Goal: Transaction & Acquisition: Register for event/course

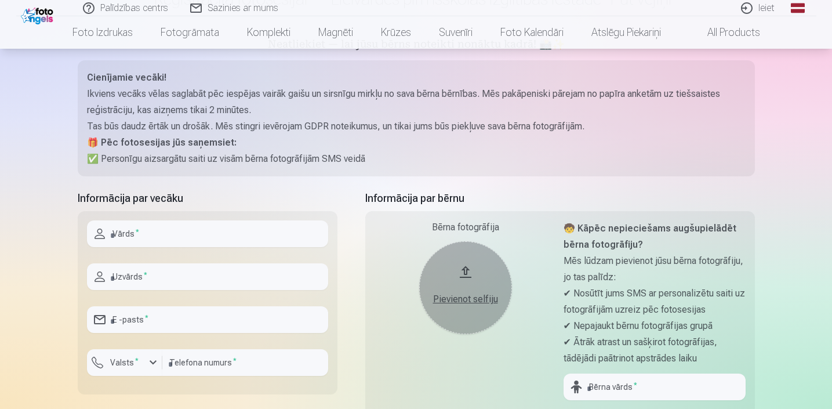
scroll to position [119, 0]
click at [219, 231] on input "text" at bounding box center [207, 232] width 241 height 27
type input "********"
type input "*********"
type input "**********"
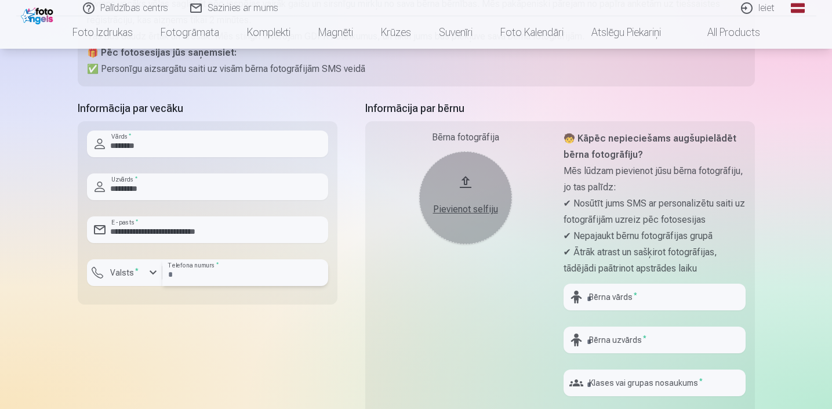
scroll to position [207, 0]
type input "********"
click at [470, 193] on button "Pievienot selfiju" at bounding box center [465, 199] width 93 height 93
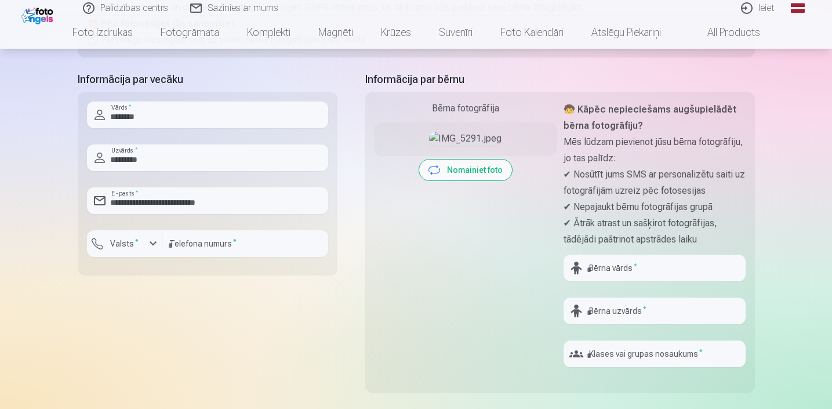
scroll to position [235, 0]
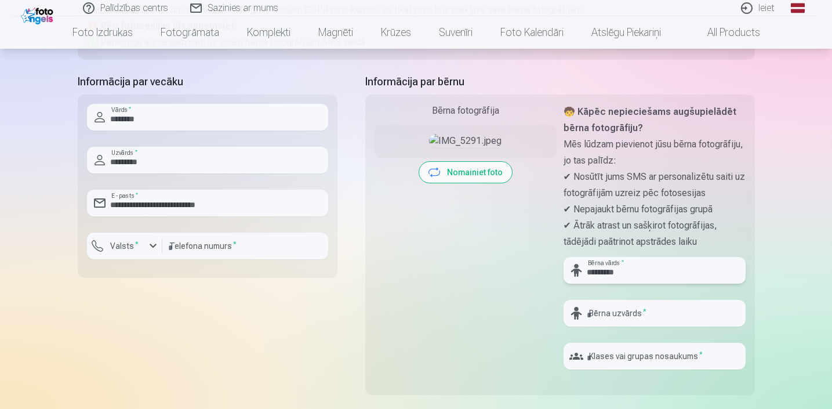
type input "*********"
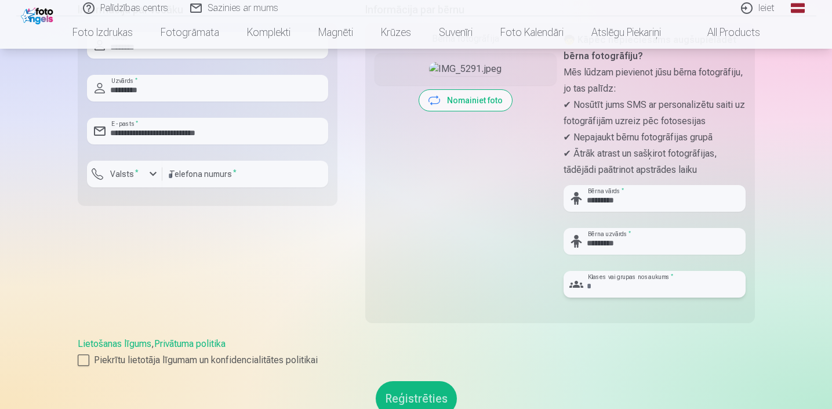
scroll to position [308, 0]
type input "*"
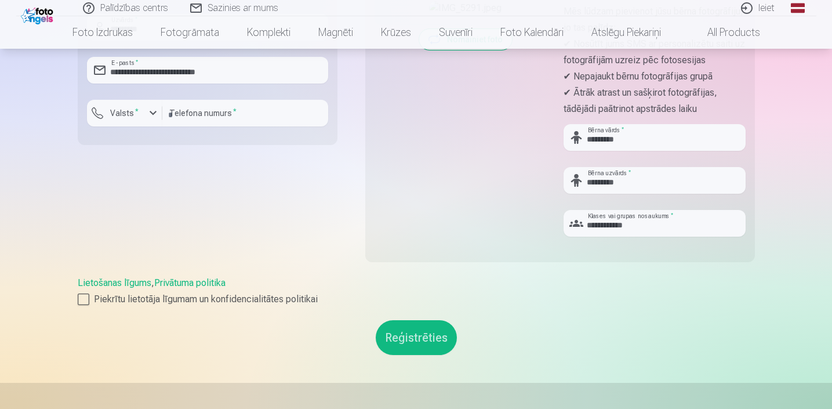
scroll to position [466, 0]
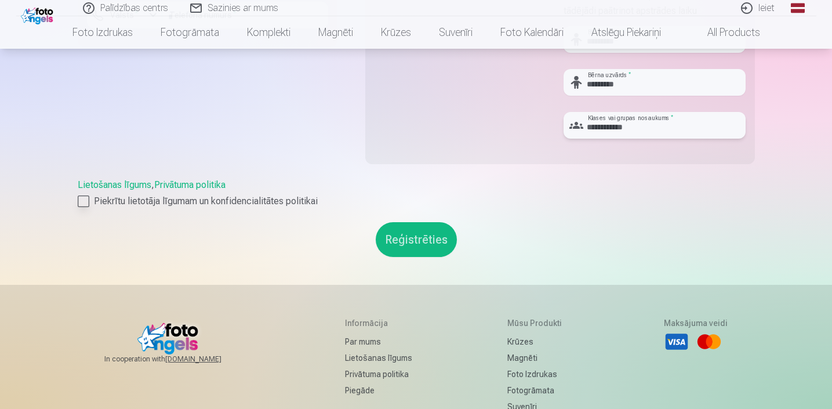
type input "**********"
click at [198, 202] on label "Piekrītu lietotāja līgumam un konfidencialitātes politikai" at bounding box center [416, 201] width 677 height 14
click at [442, 236] on button "Reģistrēties" at bounding box center [416, 239] width 81 height 35
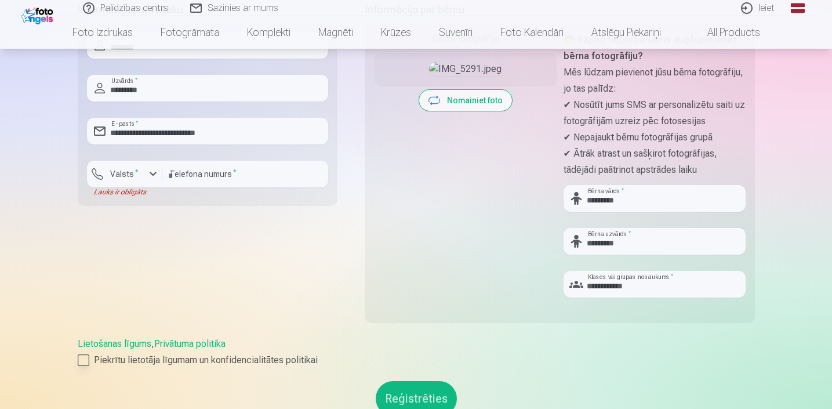
scroll to position [306, 0]
click at [255, 161] on input "********" at bounding box center [245, 174] width 166 height 27
click at [125, 179] on label "Valsts *" at bounding box center [125, 175] width 38 height 12
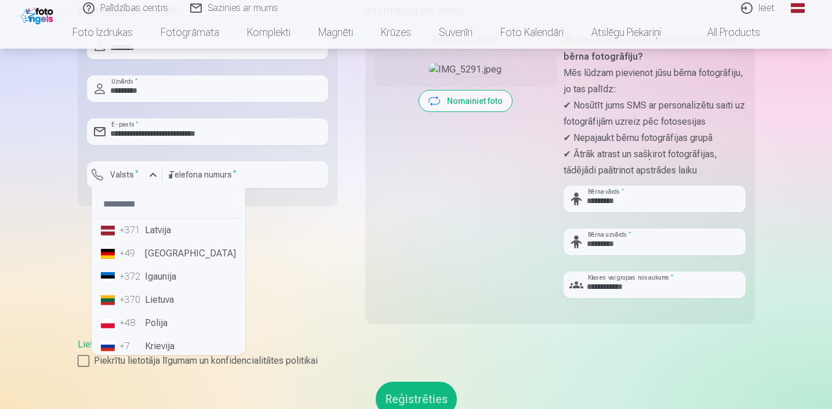
click at [180, 233] on li "+371 Latvija" at bounding box center [168, 230] width 144 height 23
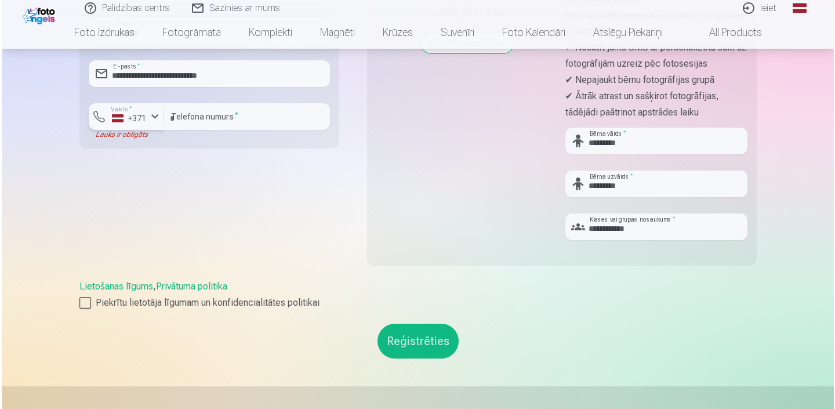
scroll to position [412, 0]
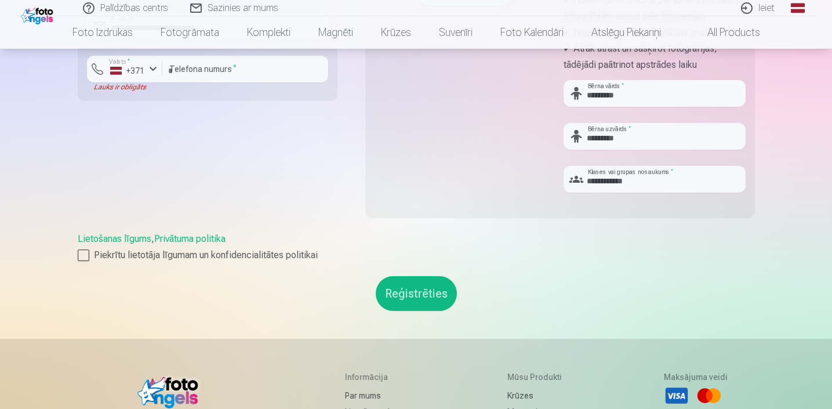
click at [415, 307] on button "Reģistrēties" at bounding box center [416, 293] width 81 height 35
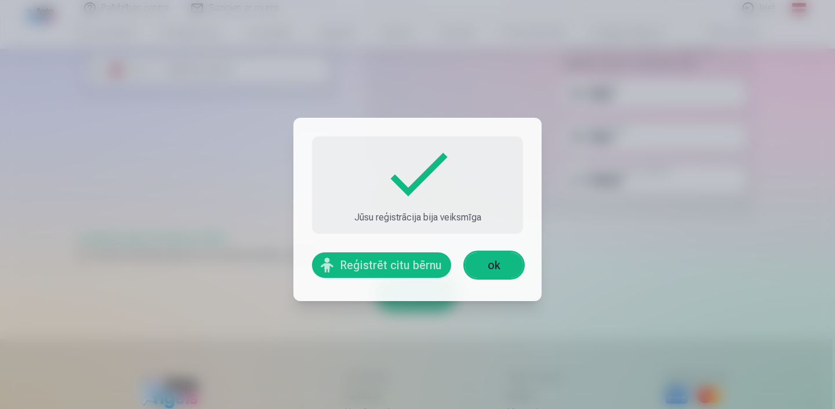
click at [491, 272] on link "ok" at bounding box center [494, 265] width 58 height 26
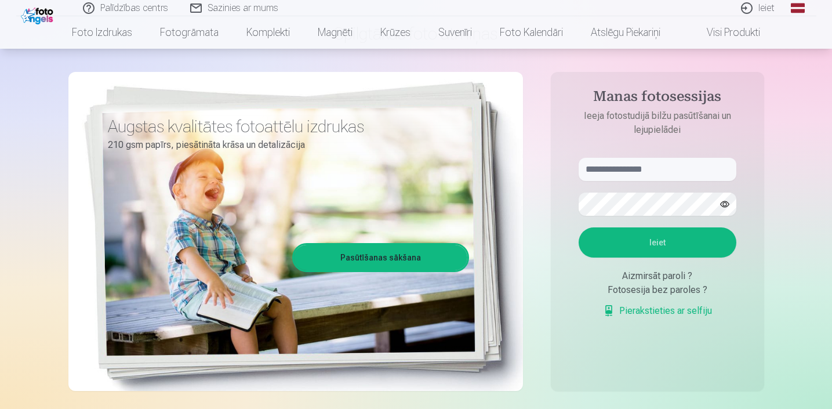
scroll to position [85, 0]
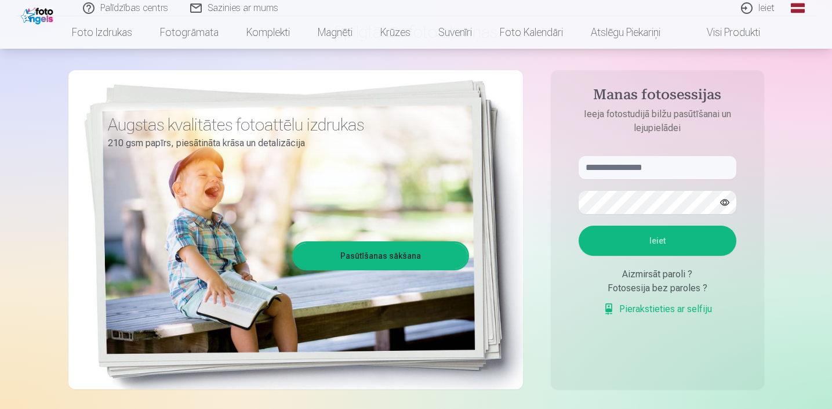
click at [400, 260] on link "Pasūtīšanas sākšana" at bounding box center [380, 256] width 173 height 26
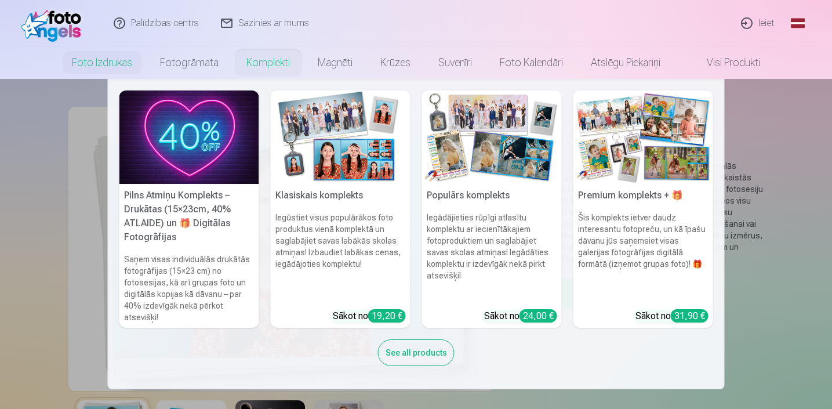
click at [328, 192] on h5 "Klasiskais komplekts" at bounding box center [341, 195] width 140 height 23
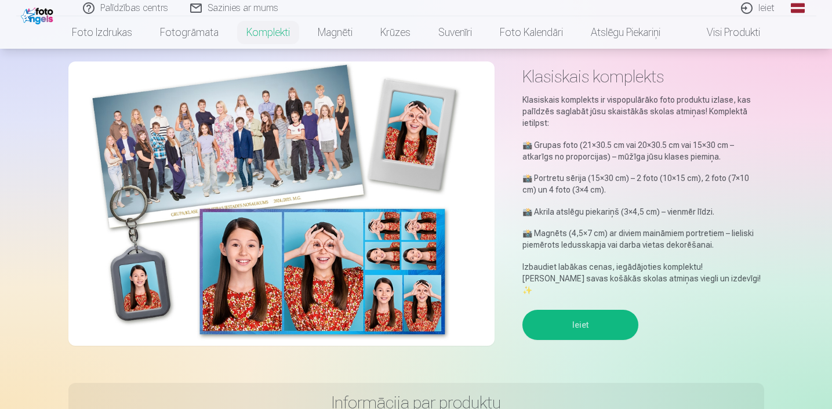
scroll to position [45, 0]
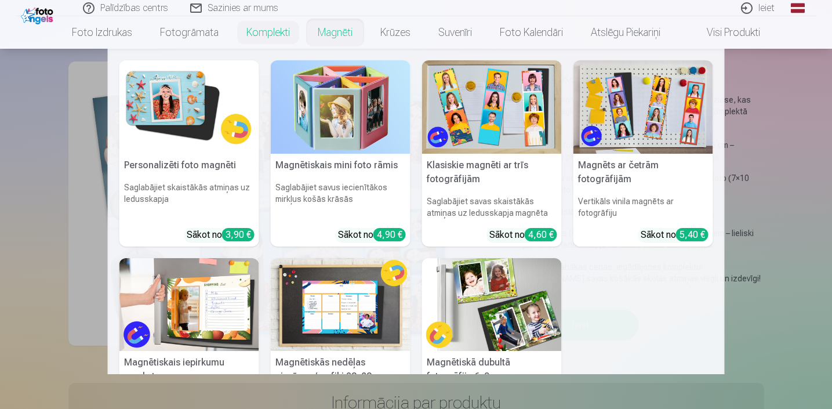
click at [337, 28] on link "Magnēti" at bounding box center [335, 32] width 63 height 32
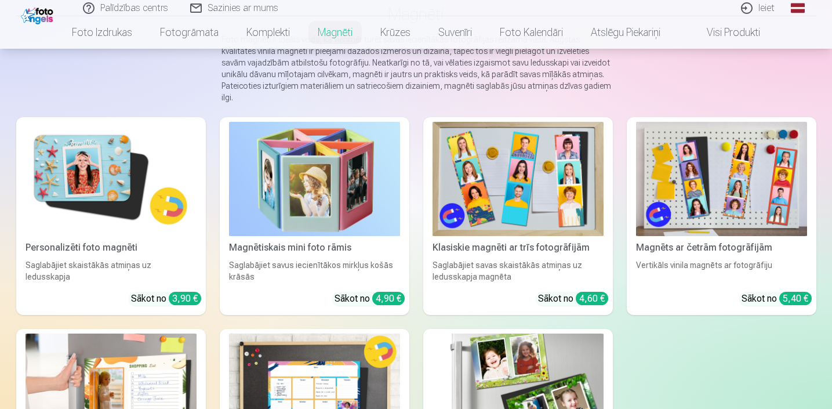
scroll to position [113, 0]
click at [71, 241] on div "Personalizēti foto magnēti" at bounding box center [111, 248] width 180 height 14
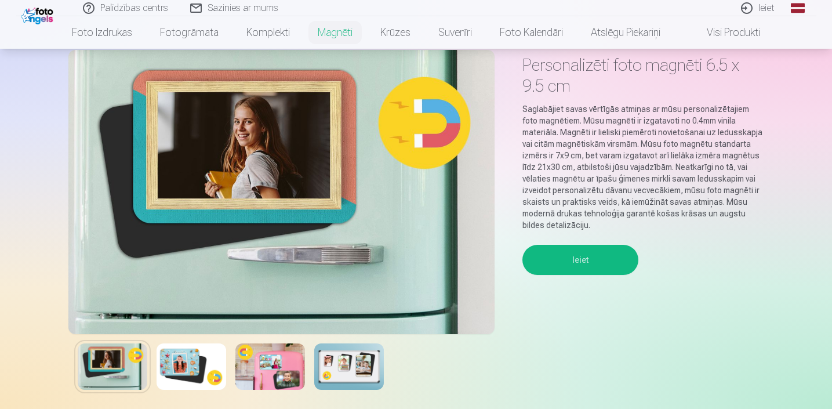
scroll to position [57, 0]
click at [270, 372] on img at bounding box center [270, 366] width 70 height 46
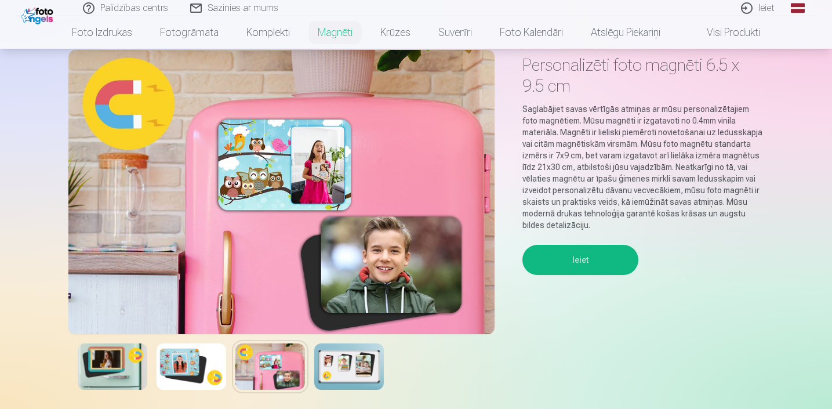
click at [184, 375] on img at bounding box center [192, 366] width 70 height 46
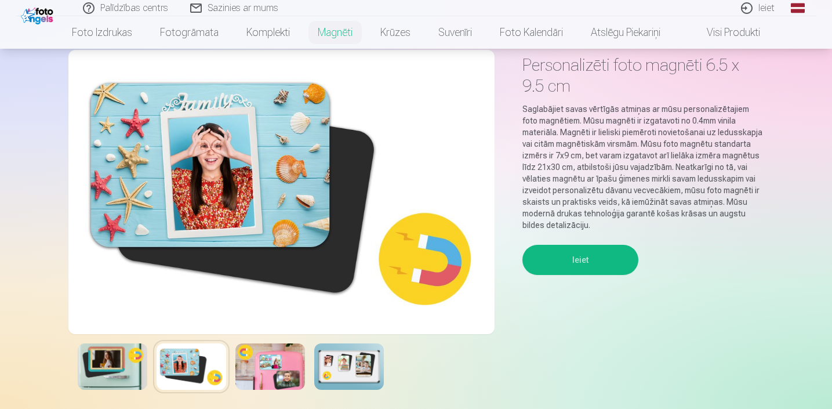
click at [346, 386] on img at bounding box center [349, 366] width 70 height 46
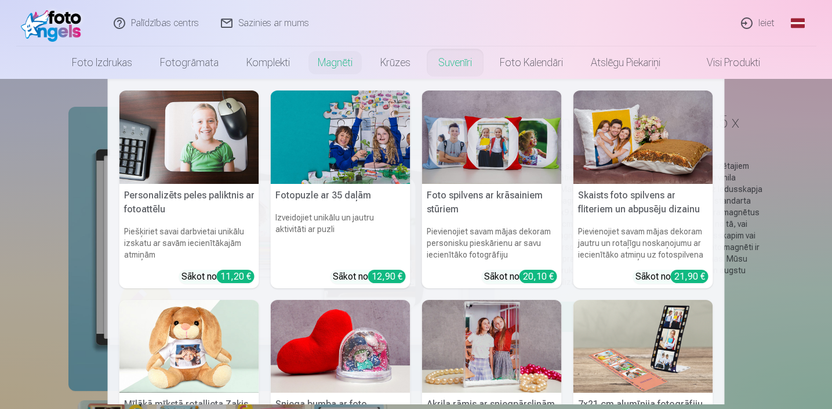
scroll to position [0, 0]
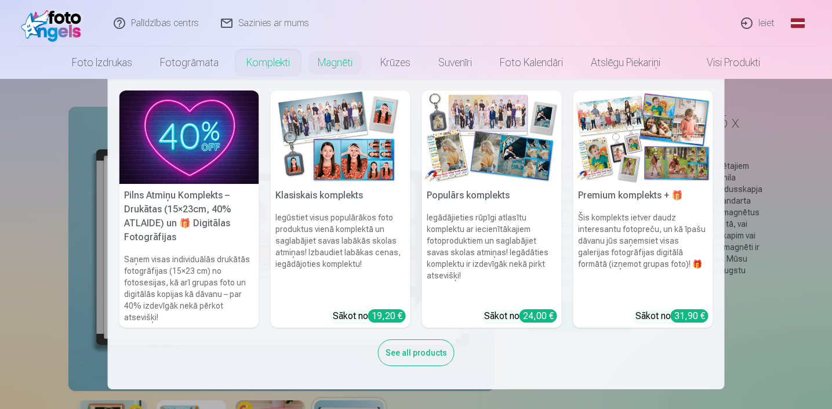
click at [639, 191] on h5 "Premium komplekts + 🎁" at bounding box center [644, 195] width 140 height 23
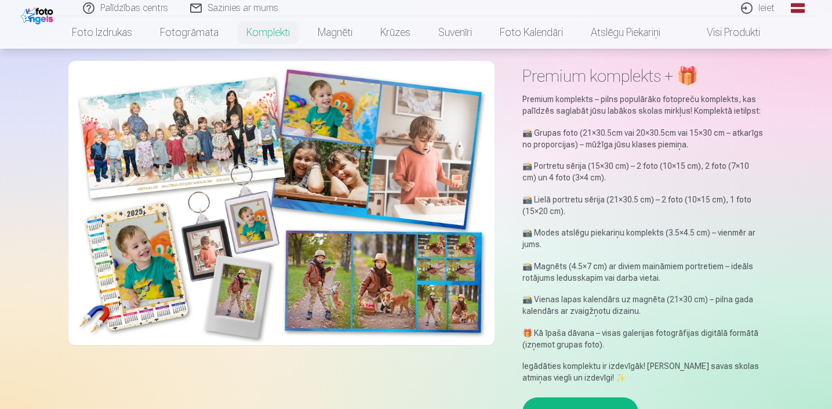
scroll to position [46, 0]
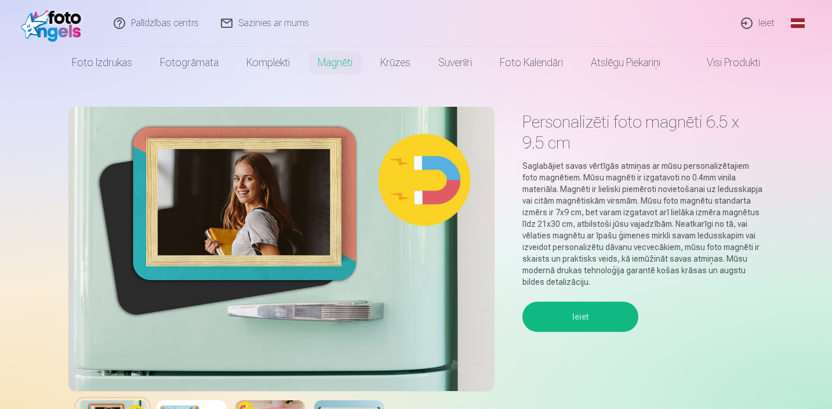
click at [41, 20] on img at bounding box center [54, 23] width 67 height 37
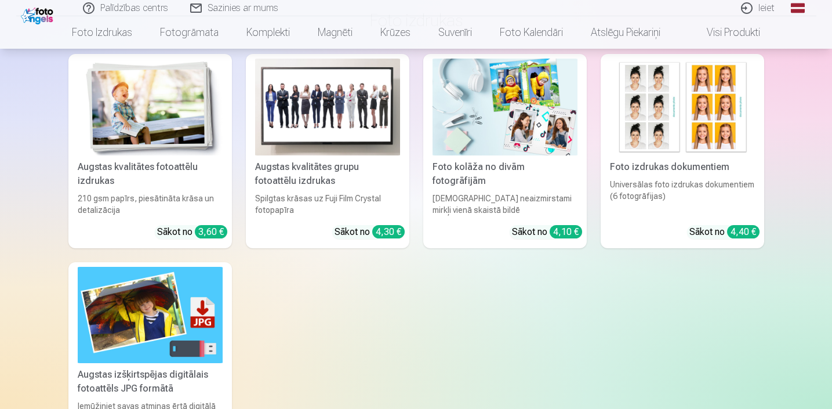
scroll to position [520, 0]
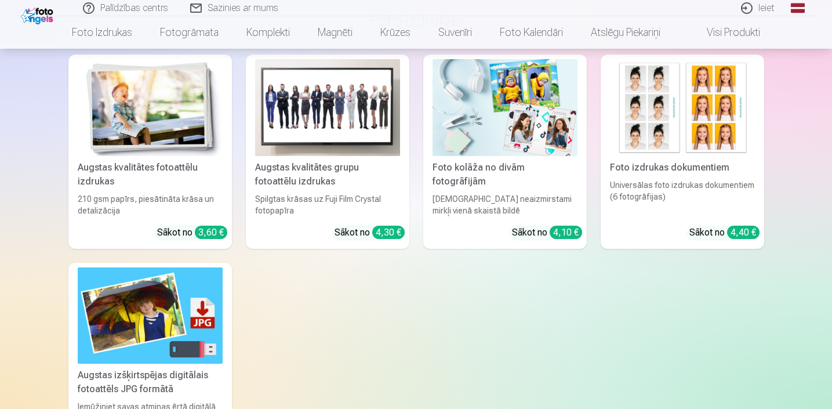
click at [157, 306] on img at bounding box center [150, 315] width 145 height 97
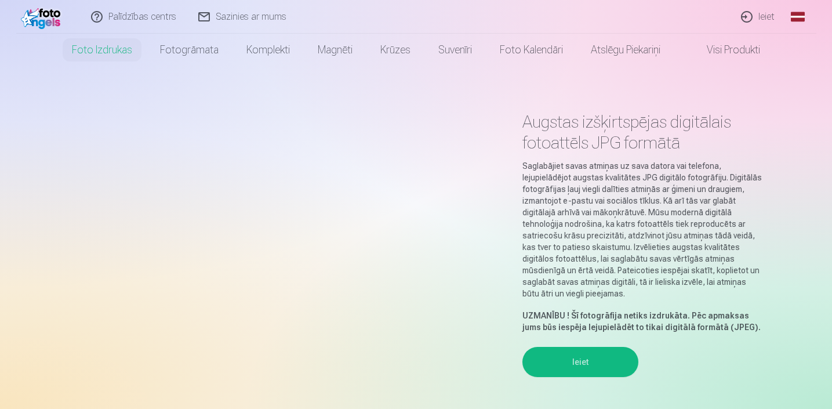
scroll to position [24, 0]
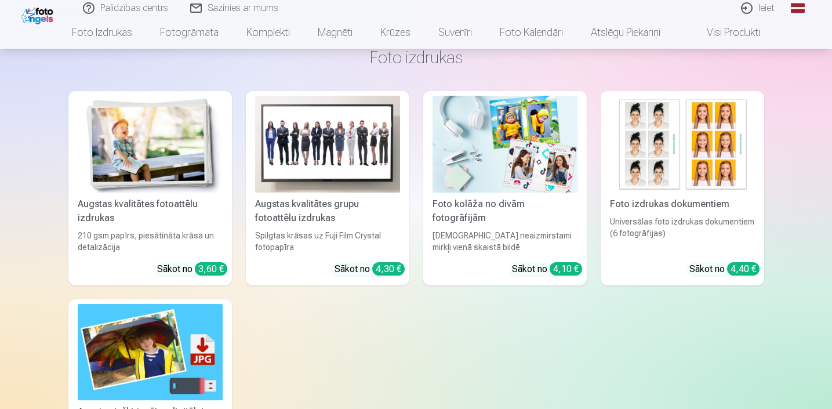
scroll to position [476, 0]
